Goal: Task Accomplishment & Management: Manage account settings

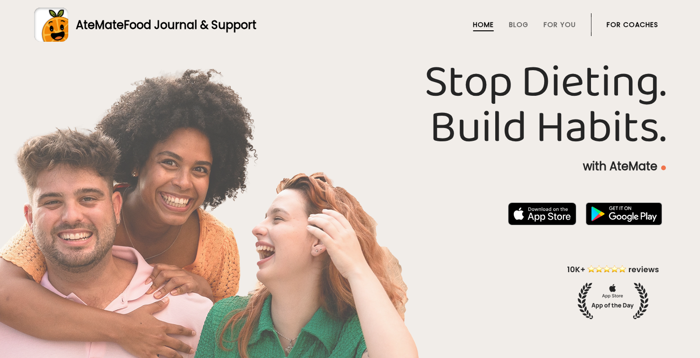
click at [641, 26] on link "For Coaches" at bounding box center [633, 25] width 52 height 8
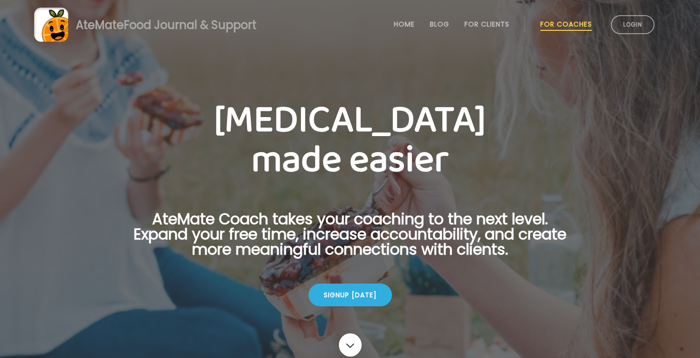
click at [641, 25] on link "Login" at bounding box center [633, 24] width 44 height 19
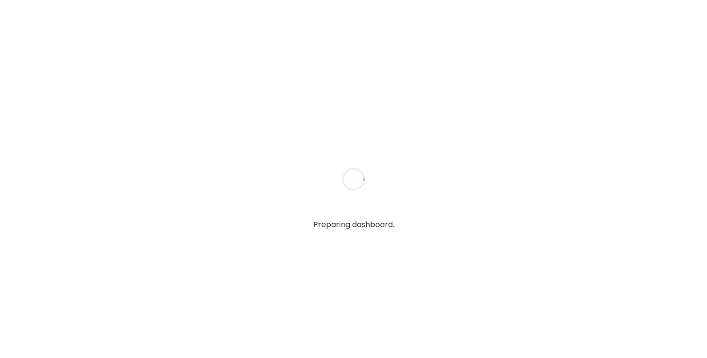
type input "**********"
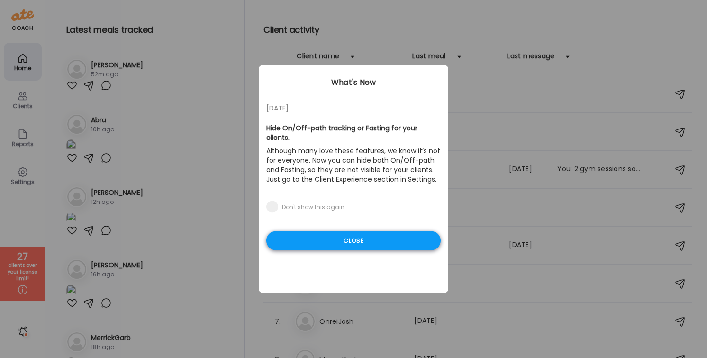
click at [309, 234] on div "Close" at bounding box center [353, 240] width 174 height 19
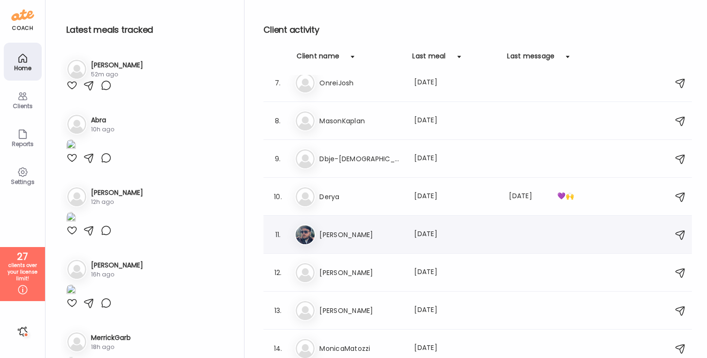
scroll to position [243, 0]
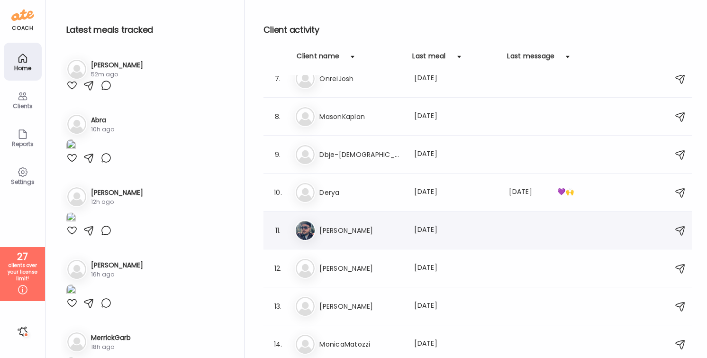
click at [351, 225] on h3 "Brad" at bounding box center [361, 230] width 83 height 11
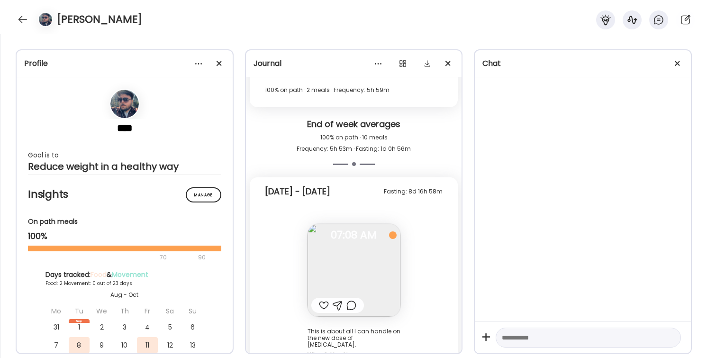
scroll to position [5574, 0]
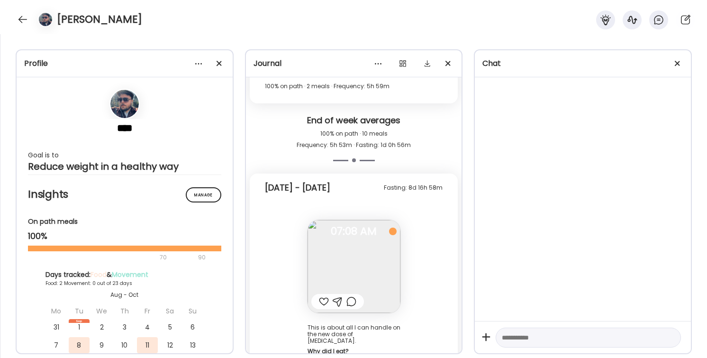
click at [351, 225] on img at bounding box center [354, 266] width 93 height 93
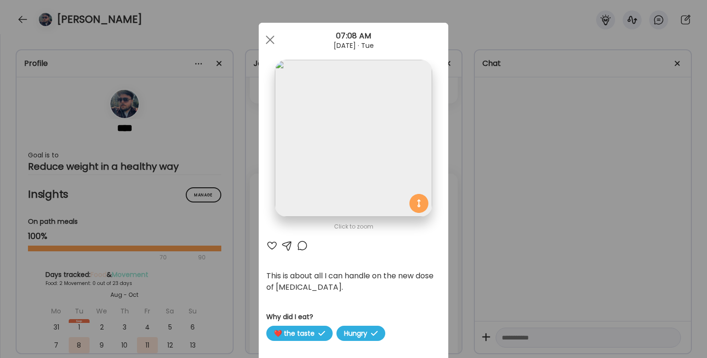
click at [502, 131] on div "Ate Coach Dashboard Wahoo! It’s official Take a moment to set up your Coach Pro…" at bounding box center [353, 179] width 707 height 358
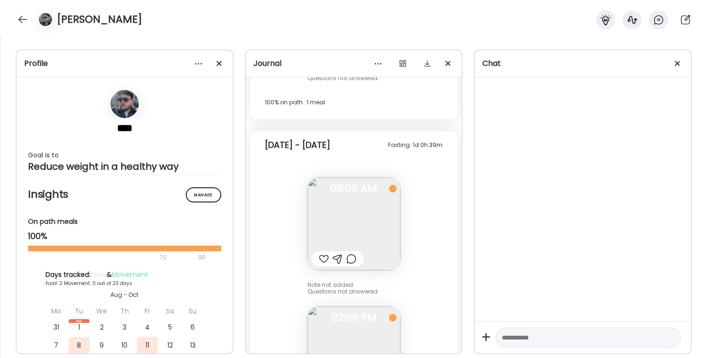
scroll to position [5215, 0]
click at [360, 207] on img at bounding box center [354, 224] width 93 height 93
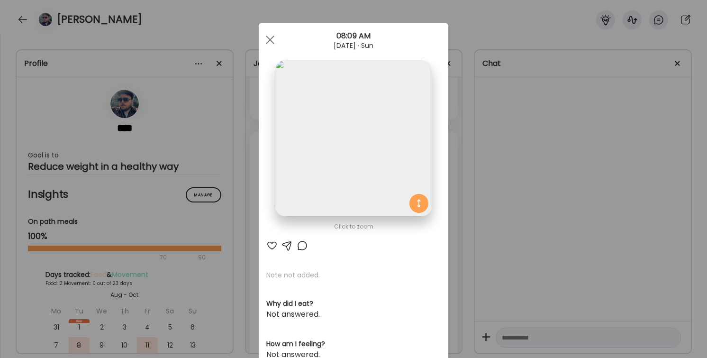
click at [512, 222] on div "Ate Coach Dashboard Wahoo! It’s official Take a moment to set up your Coach Pro…" at bounding box center [353, 179] width 707 height 358
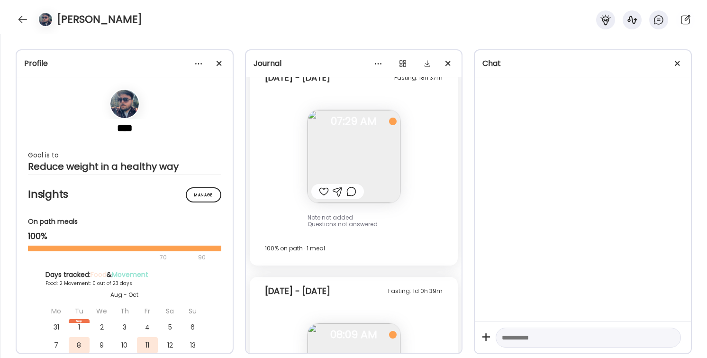
scroll to position [5004, 0]
